Goal: Task Accomplishment & Management: Complete application form

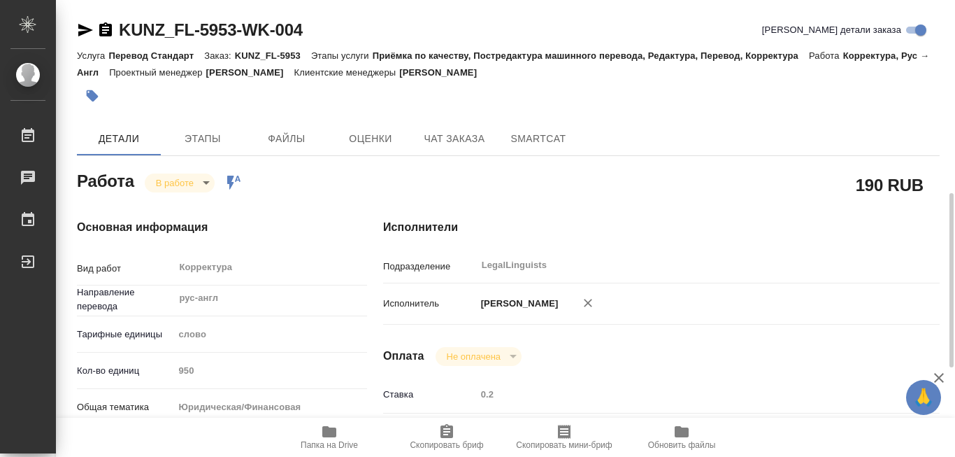
scroll to position [140, 0]
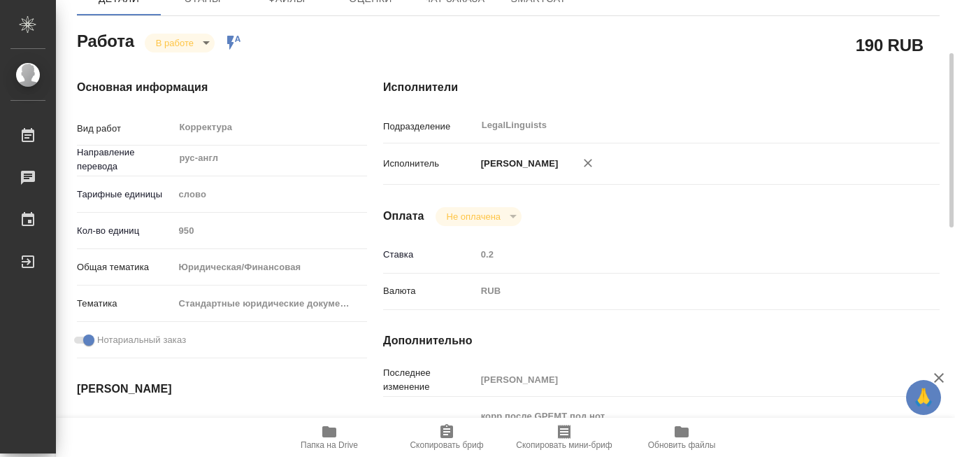
click at [328, 427] on icon "button" at bounding box center [329, 431] width 14 height 11
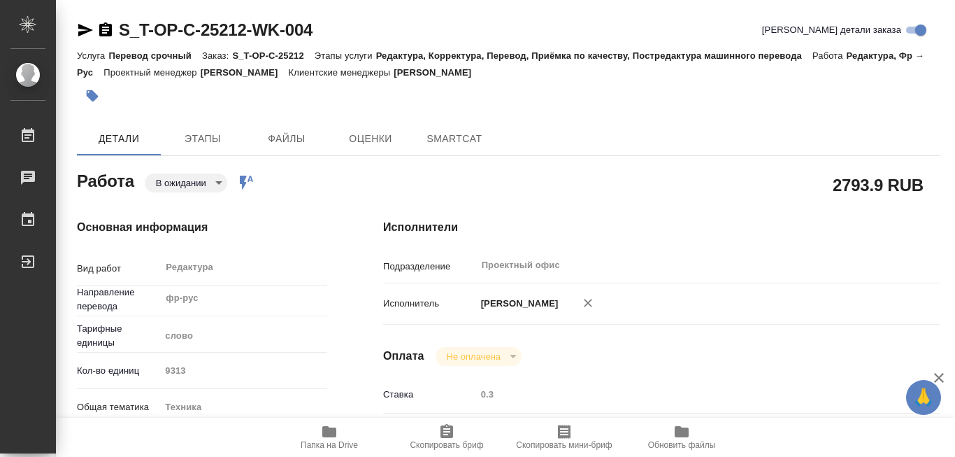
type textarea "x"
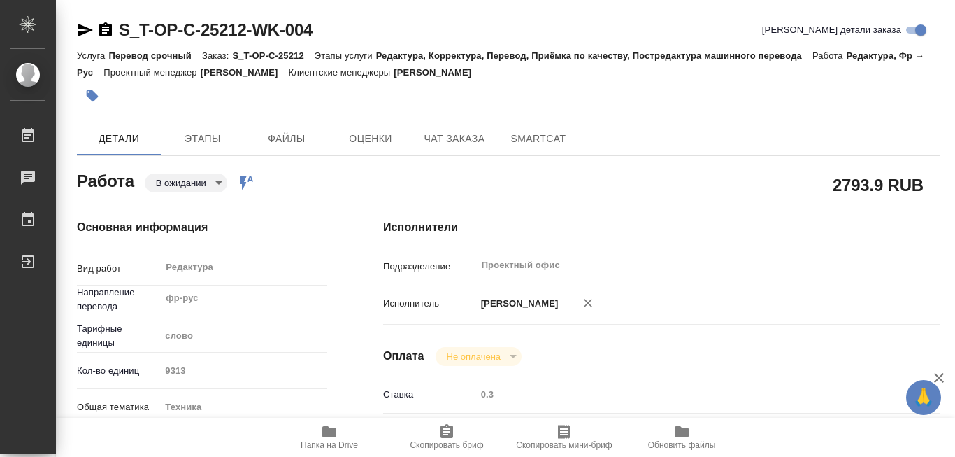
type textarea "x"
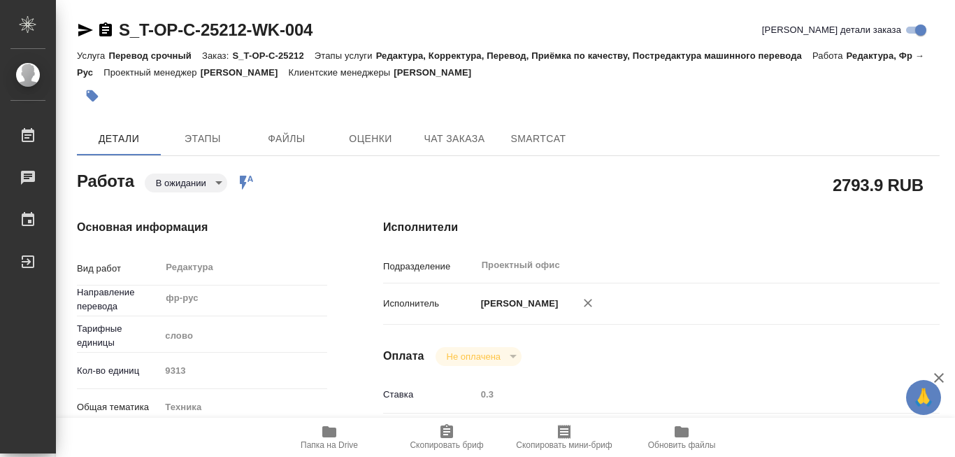
type textarea "x"
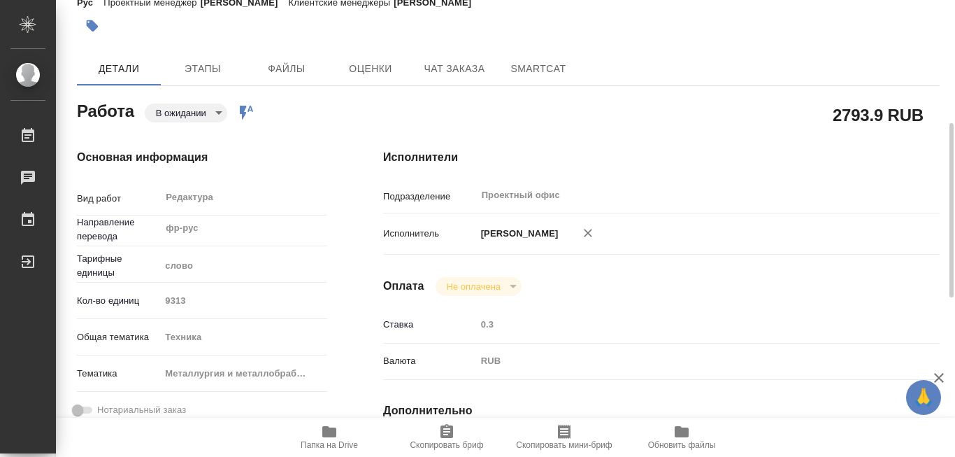
scroll to position [140, 0]
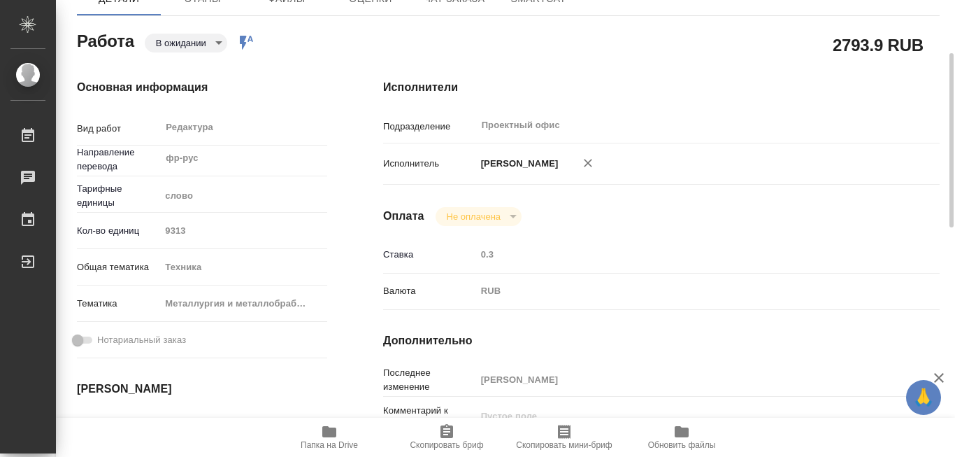
type textarea "x"
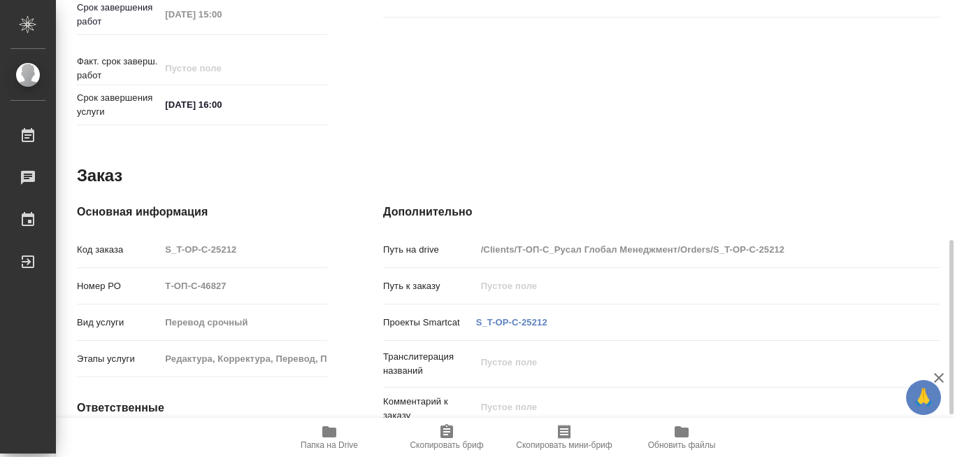
scroll to position [699, 0]
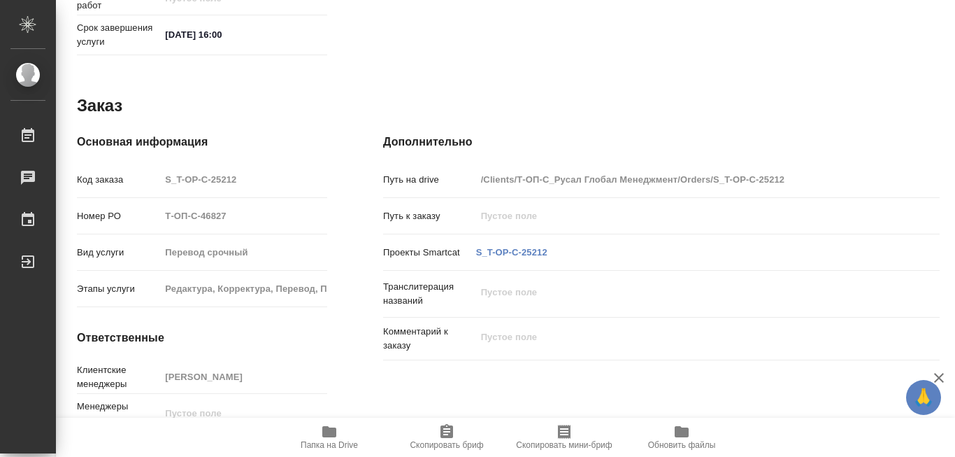
type textarea "x"
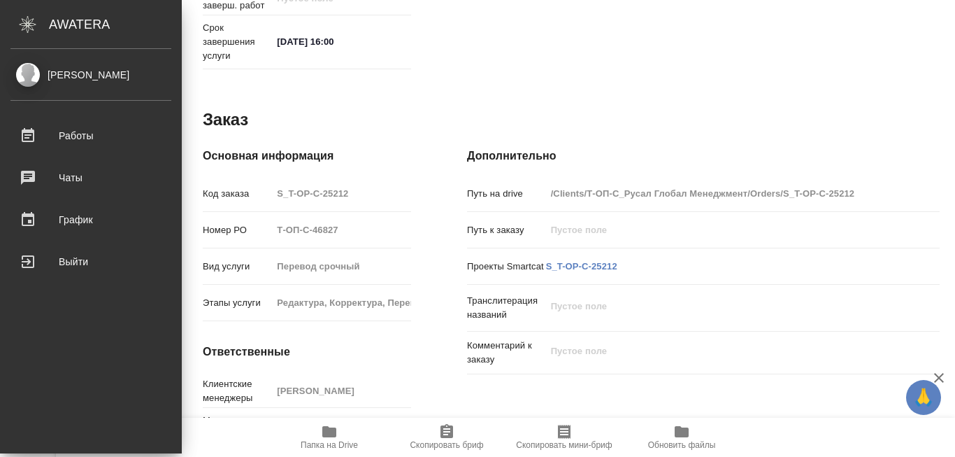
type textarea "x"
